Goal: Information Seeking & Learning: Learn about a topic

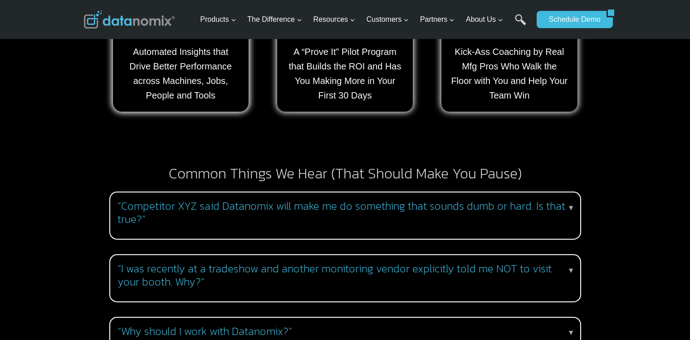
scroll to position [816, 0]
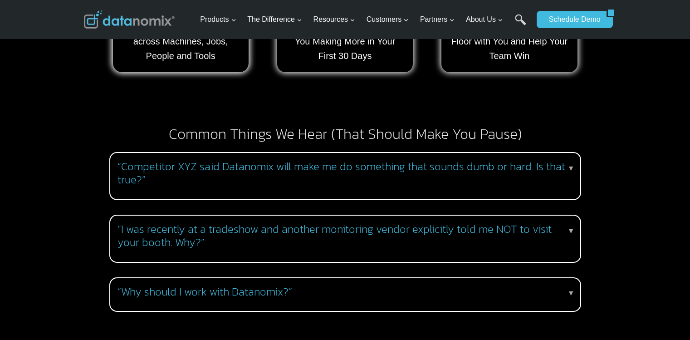
click at [350, 224] on h3 "“I was recently at a tradeshow and another monitoring vendor explicitly told me…" at bounding box center [343, 236] width 452 height 26
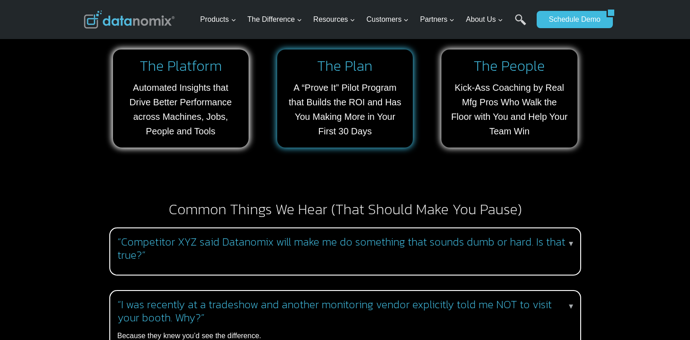
scroll to position [771, 0]
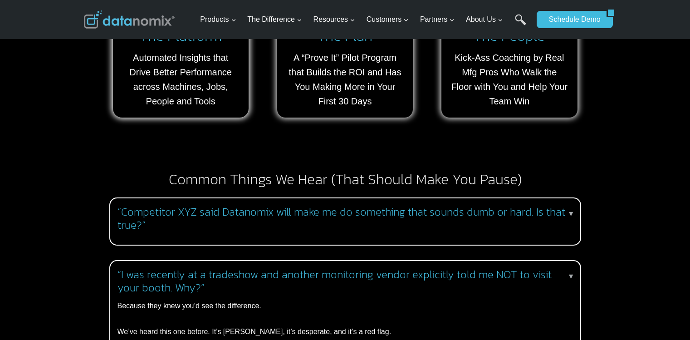
click at [244, 205] on h3 "“Competitor XYZ said Datanomix will make me do something that sounds dumb or ha…" at bounding box center [343, 218] width 452 height 26
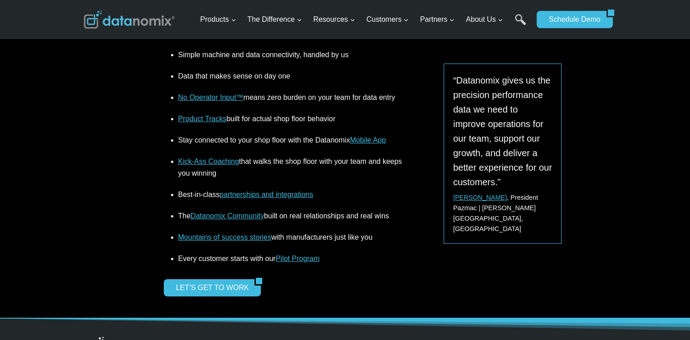
scroll to position [1360, 0]
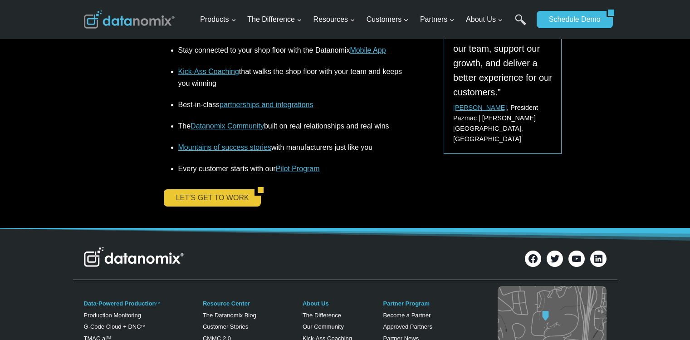
click at [204, 189] on link "LET’S GET TO WORK" at bounding box center [209, 197] width 91 height 17
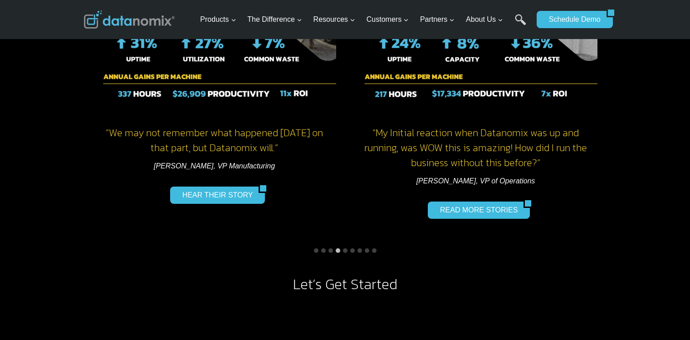
scroll to position [771, 0]
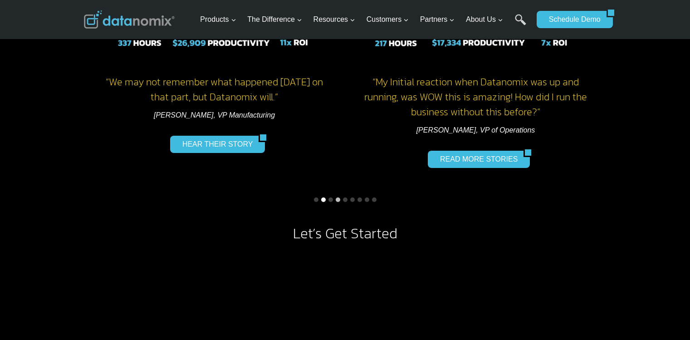
click at [324, 200] on button "Go to slide 2" at bounding box center [323, 199] width 5 height 5
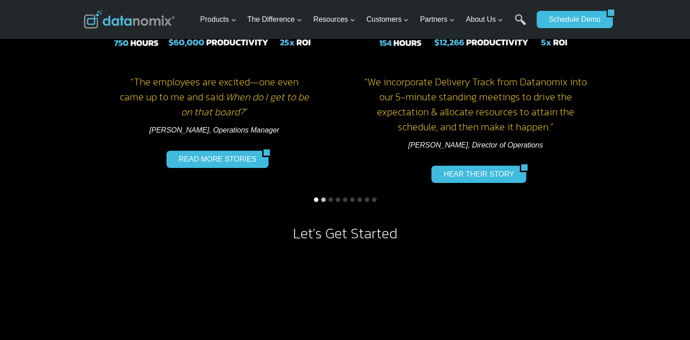
click at [316, 197] on button "Go to slide 1" at bounding box center [316, 199] width 5 height 5
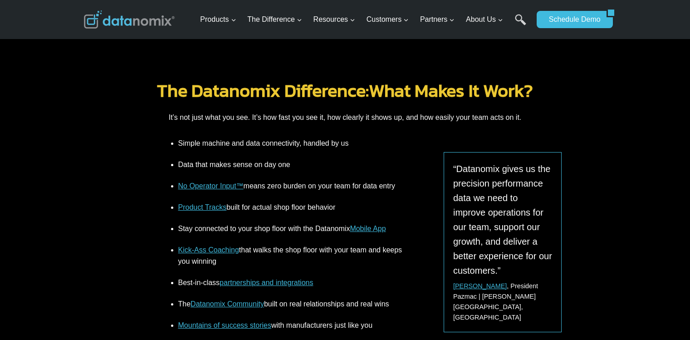
scroll to position [1179, 0]
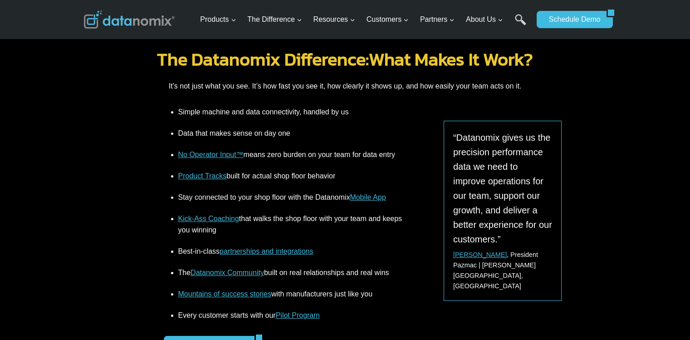
click at [369, 196] on link "Mobile App" at bounding box center [368, 197] width 36 height 8
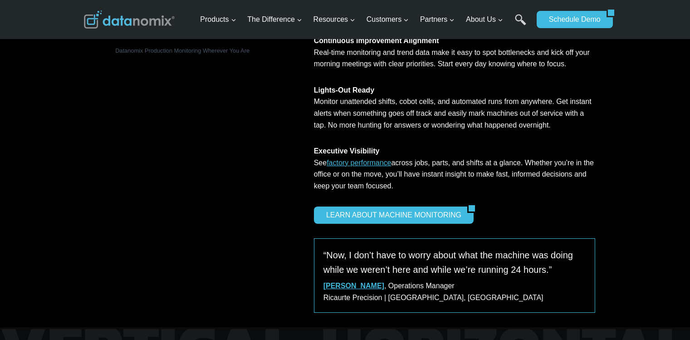
scroll to position [861, 0]
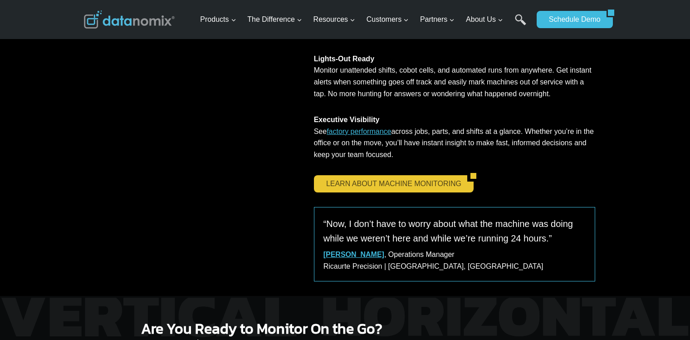
click at [366, 192] on link "LEARN ABOUT MACHINE MONITORING" at bounding box center [390, 183] width 153 height 17
